Goal: Information Seeking & Learning: Check status

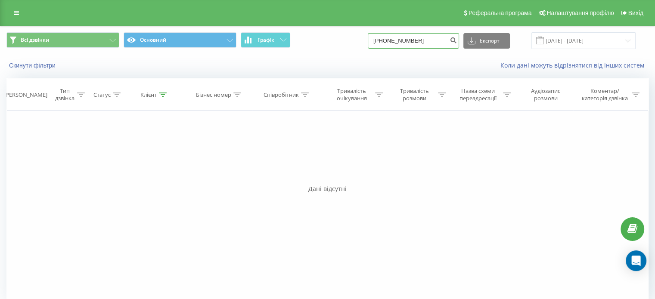
click at [425, 40] on input "38(067)418-29-46" at bounding box center [413, 41] width 91 height 16
click at [417, 43] on input "38(067)418-2946" at bounding box center [413, 41] width 91 height 16
click at [406, 40] on input "38(067)4182946" at bounding box center [413, 41] width 91 height 16
drag, startPoint x: 364, startPoint y: 41, endPoint x: 376, endPoint y: 40, distance: 12.1
click at [349, 40] on div "Всі дзвінки Основний Графік 38(067)182946 Експорт .csv .xls .xlsx 19.06.2025 - …" at bounding box center [327, 40] width 642 height 17
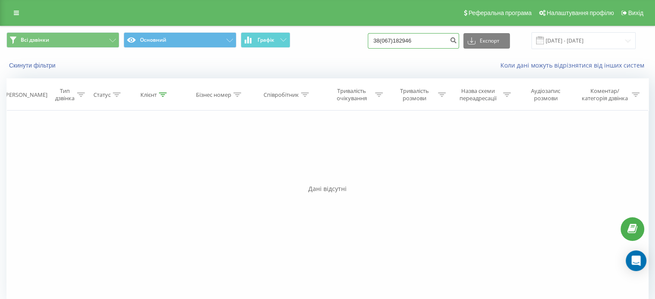
paste input "(067) 418-29-"
click at [428, 41] on input "38 (067) 418-29-46" at bounding box center [413, 41] width 91 height 16
click at [419, 41] on input "38 (067) 418-2946" at bounding box center [413, 41] width 91 height 16
click at [409, 41] on input "38 (067) 4182946" at bounding box center [413, 41] width 91 height 16
click at [395, 43] on input "38 (0674182946" at bounding box center [413, 41] width 91 height 16
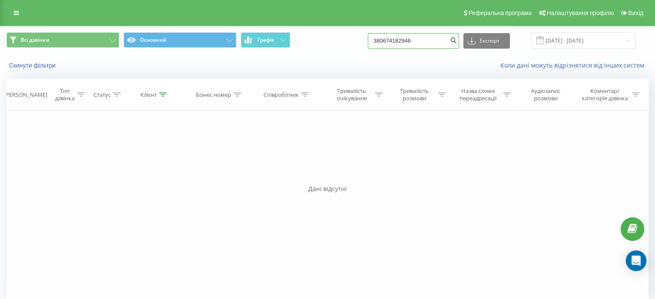
type input "380674182946"
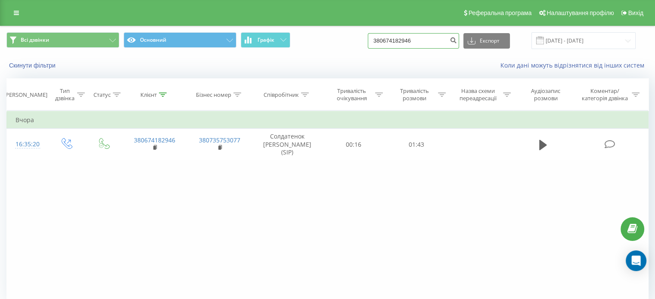
drag, startPoint x: 437, startPoint y: 44, endPoint x: 385, endPoint y: 42, distance: 52.1
click at [382, 43] on input "380674182946" at bounding box center [413, 41] width 91 height 16
paste input "098 7866913"
type input "098 7866913"
